Goal: Participate in discussion

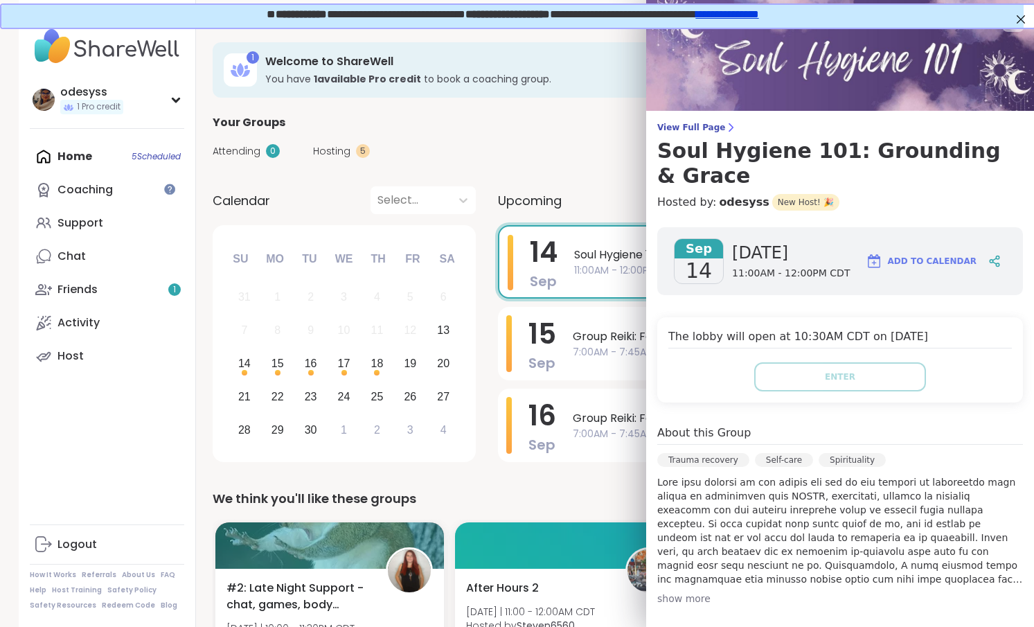
click at [686, 591] on div "show more" at bounding box center [840, 598] width 366 height 14
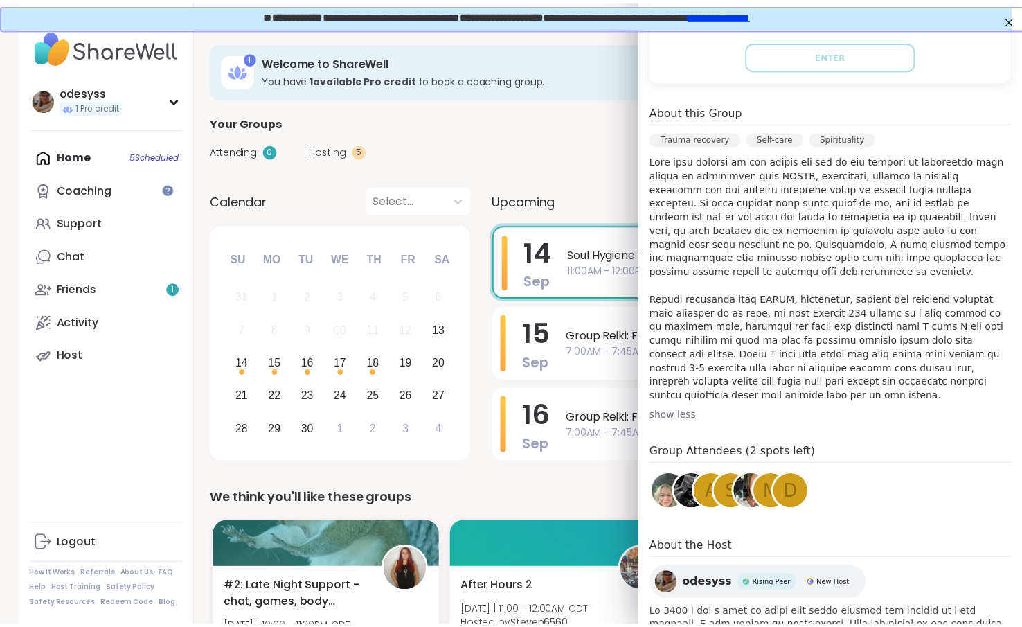
scroll to position [351, 0]
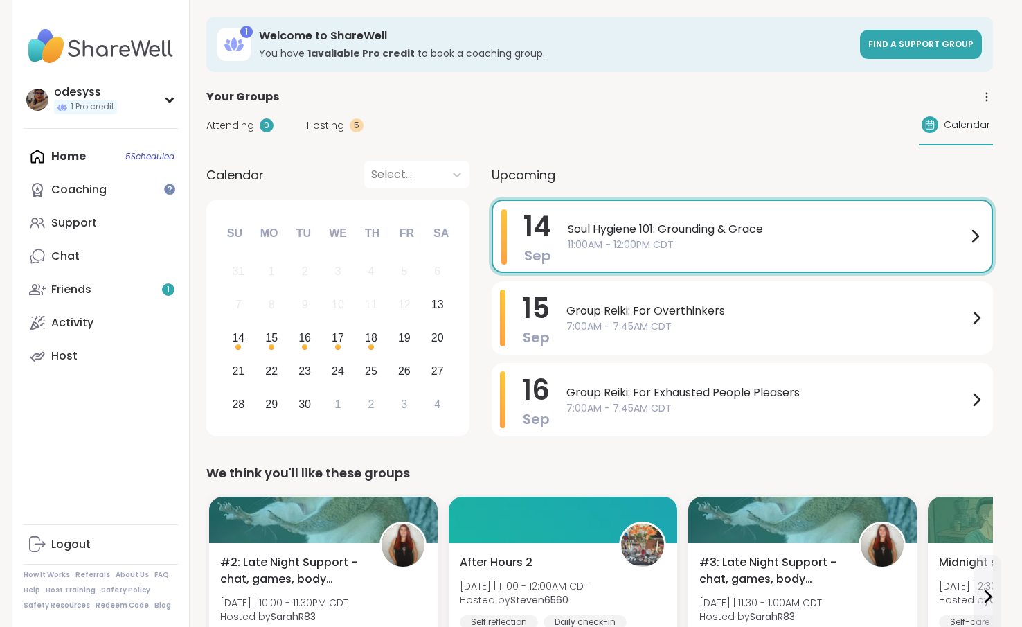
click at [692, 260] on div "Soul Hygiene 101: Grounding & Grace 11:00AM - 12:00PM CDT" at bounding box center [776, 236] width 416 height 54
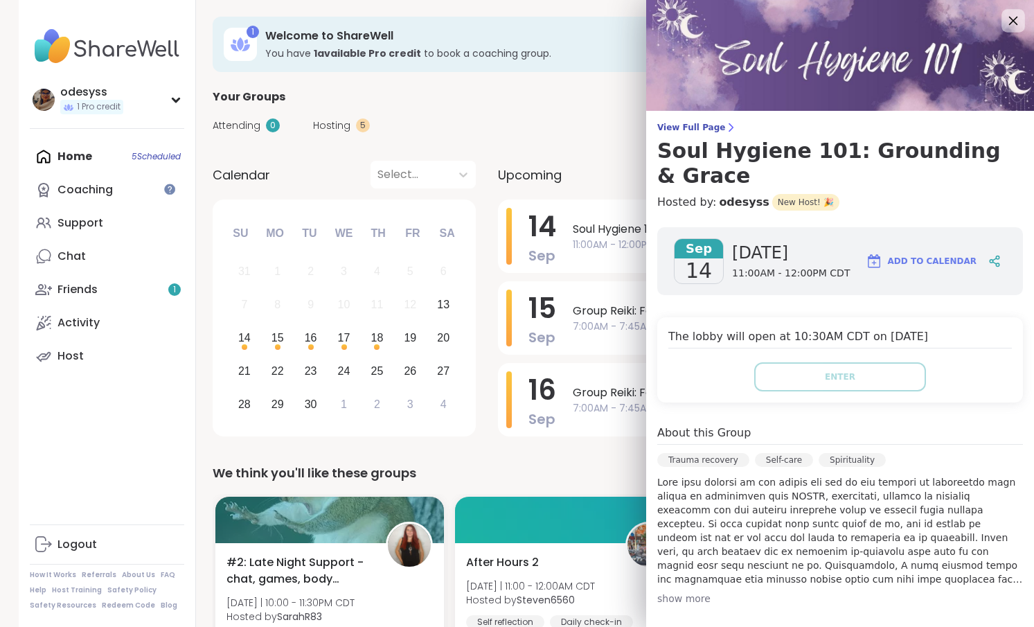
click at [1004, 15] on icon at bounding box center [1012, 20] width 17 height 17
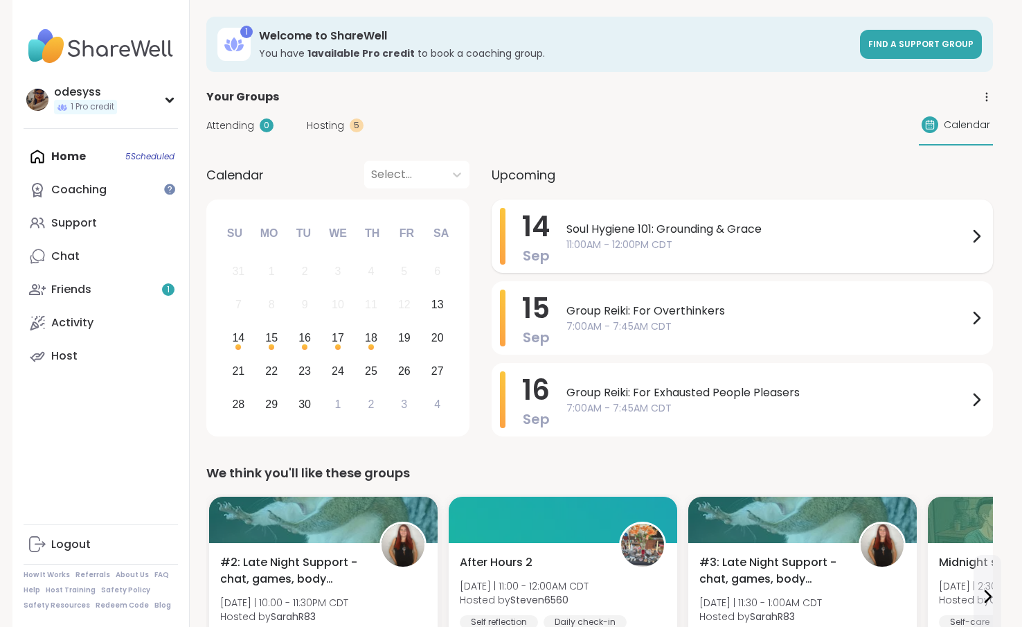
click at [828, 232] on span "Soul Hygiene 101: Grounding & Grace" at bounding box center [768, 229] width 402 height 17
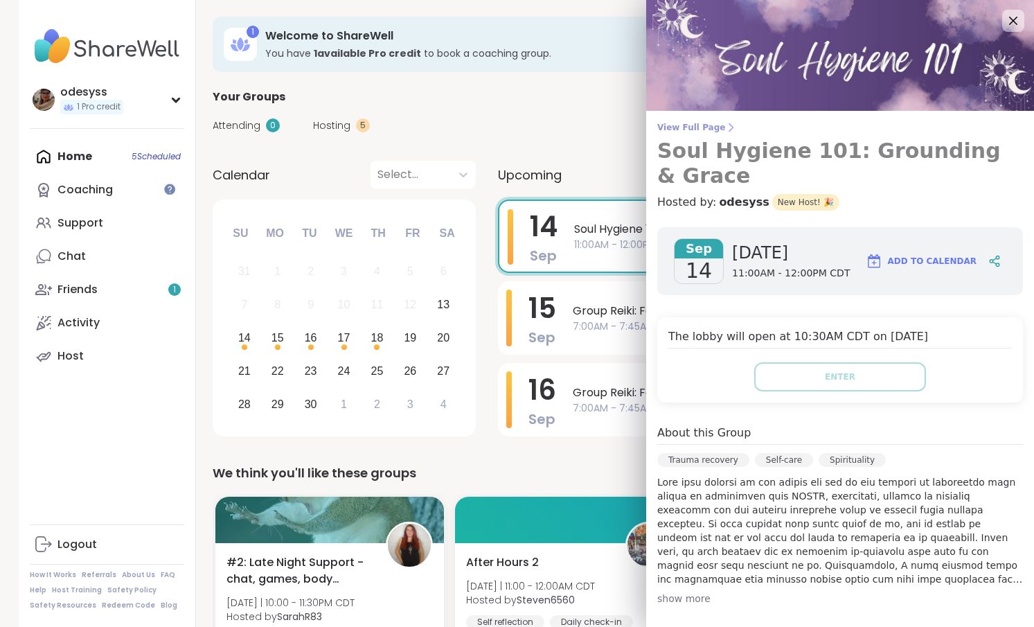
click at [698, 130] on span "View Full Page" at bounding box center [840, 127] width 366 height 11
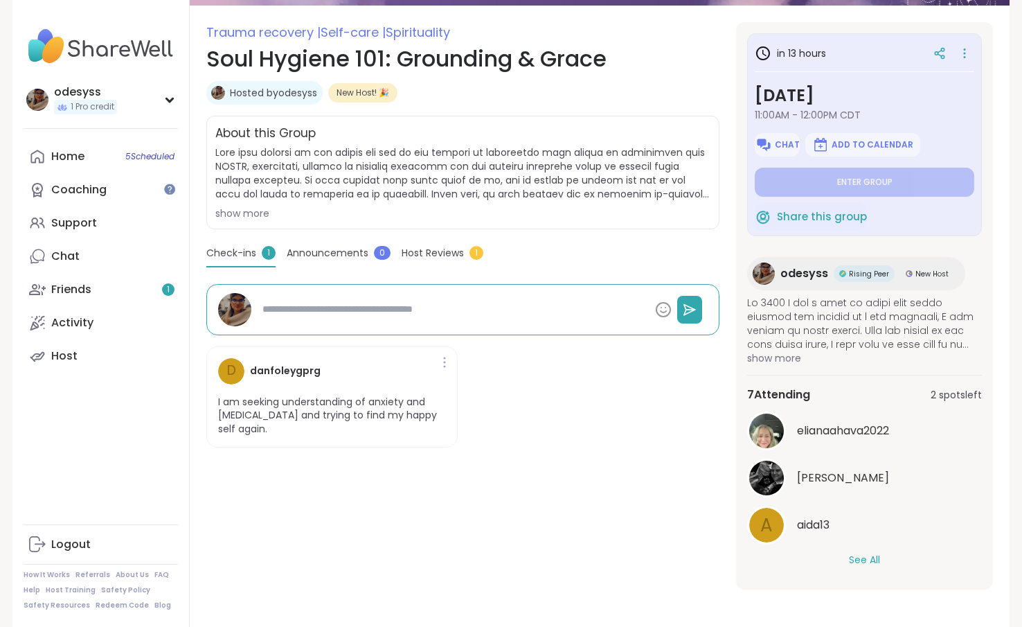
scroll to position [177, 0]
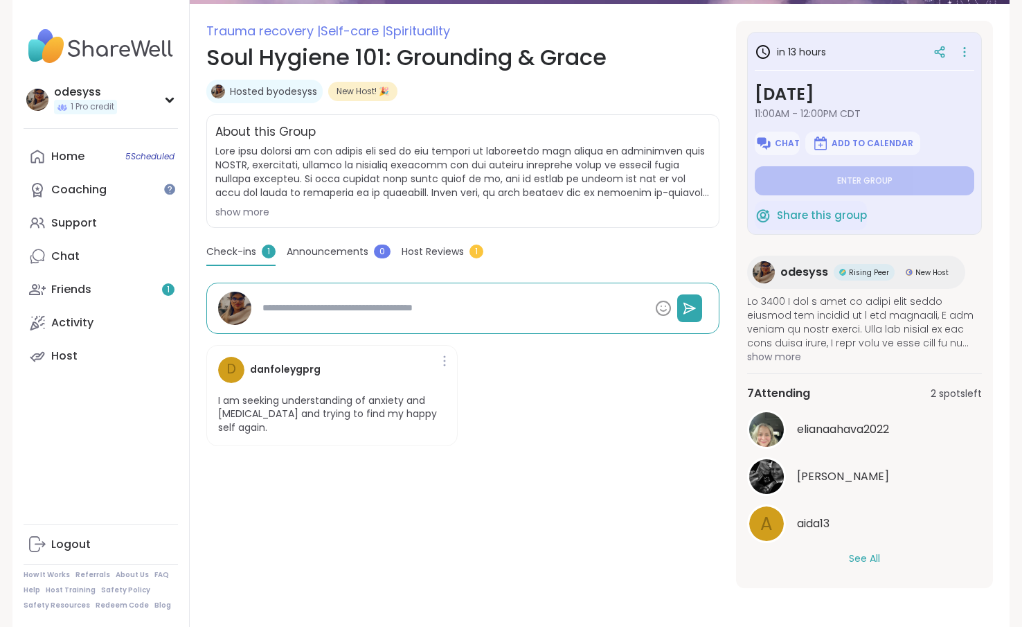
click at [862, 562] on button "See All" at bounding box center [864, 558] width 31 height 15
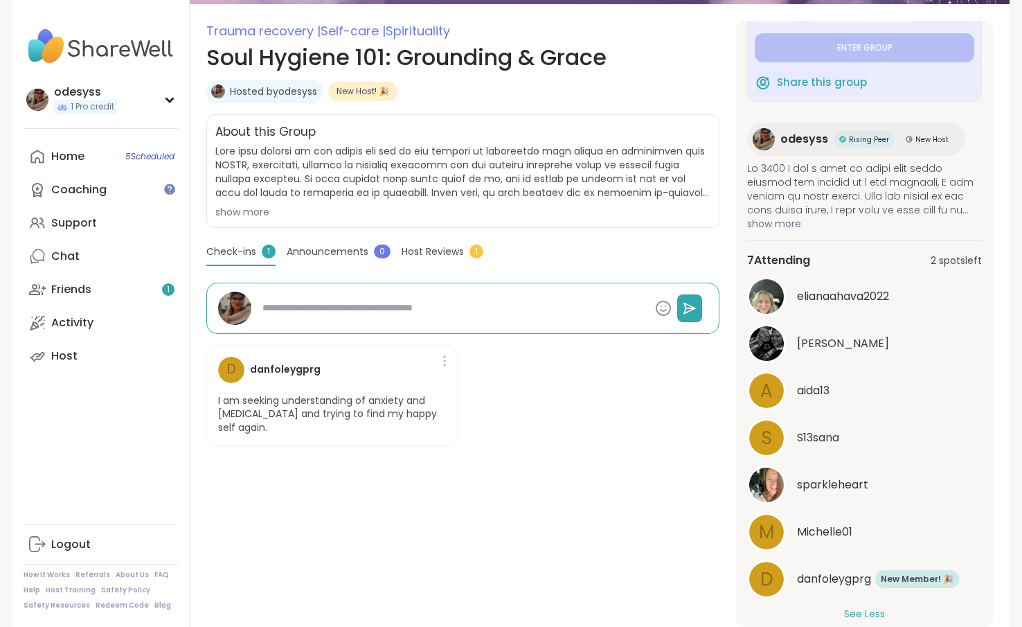
scroll to position [150, 0]
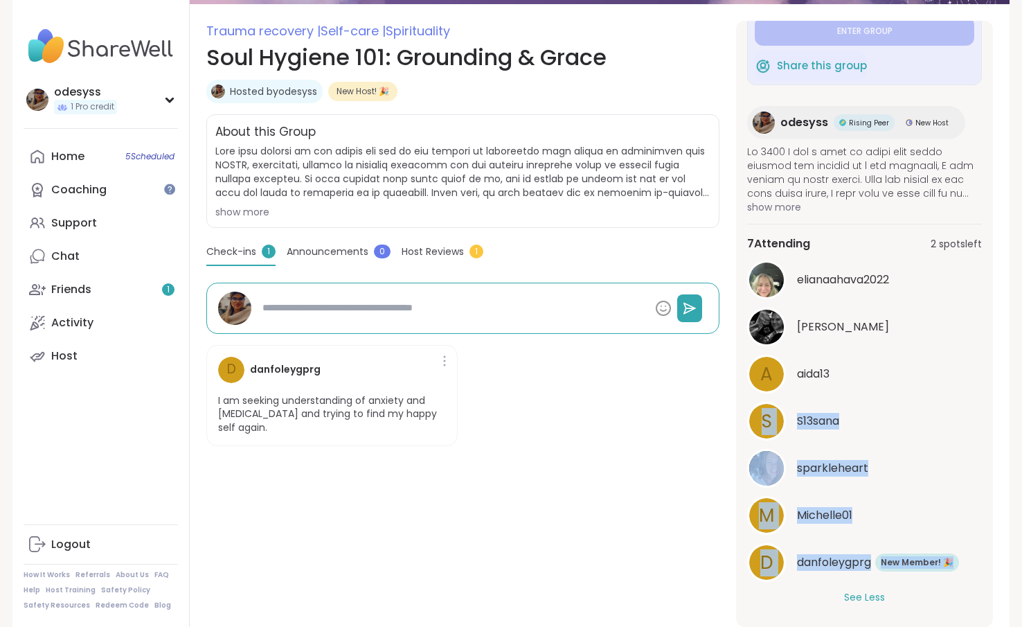
drag, startPoint x: 995, startPoint y: 578, endPoint x: 981, endPoint y: 353, distance: 225.5
click at [981, 353] on section "Trauma recovery | Self-care | Spirituality Soul Hygiene 101: Grounding & Grace …" at bounding box center [600, 324] width 820 height 606
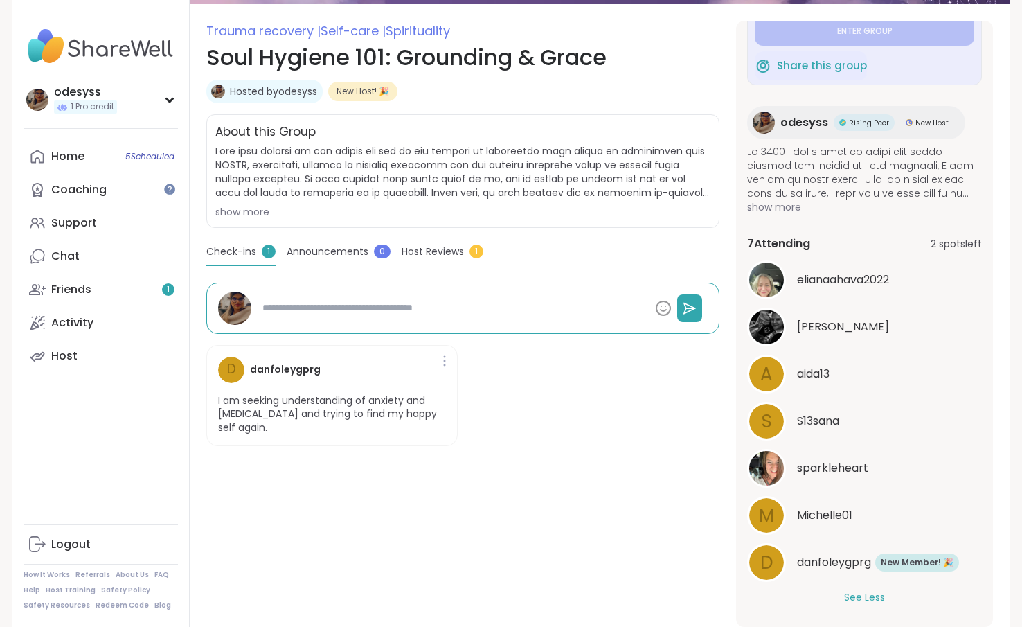
click at [376, 572] on div "Trauma recovery | Self-care | Spirituality Soul Hygiene 101: Grounding & Grace …" at bounding box center [462, 324] width 513 height 606
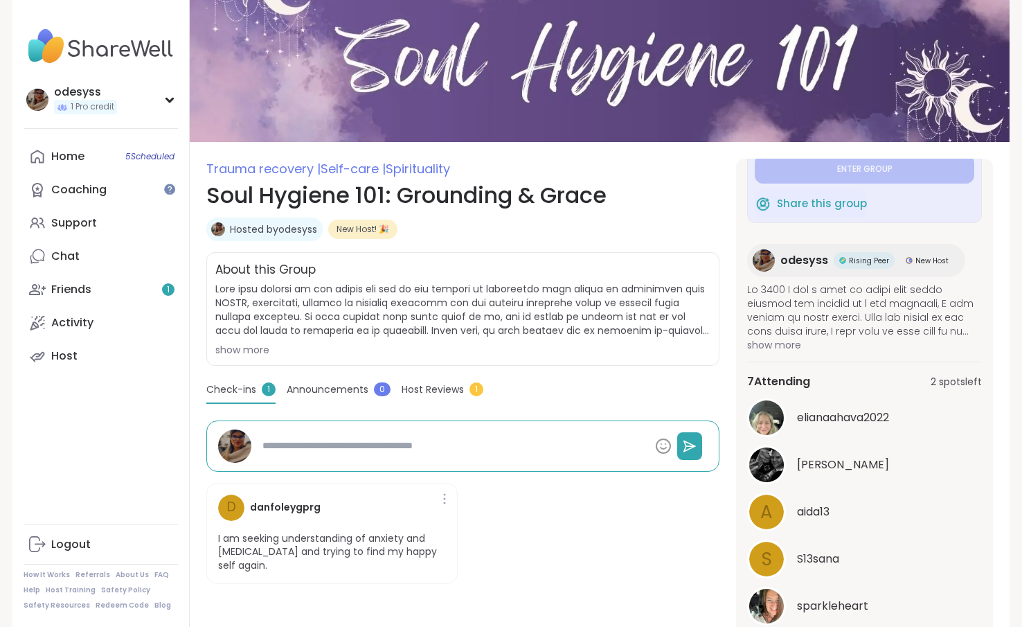
scroll to position [30, 0]
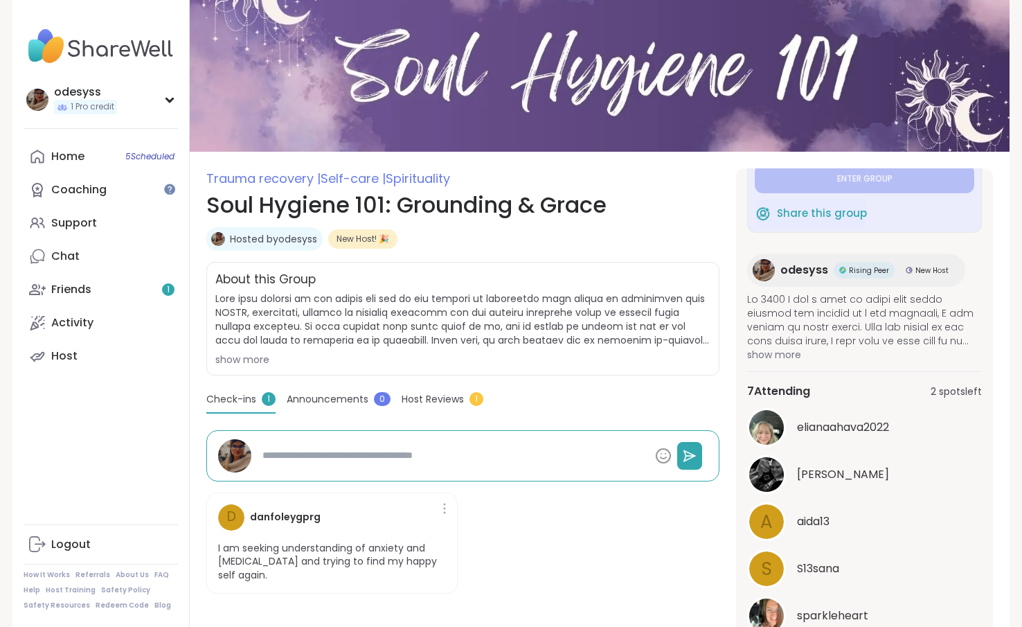
type textarea "*"
